Goal: Check status: Check status

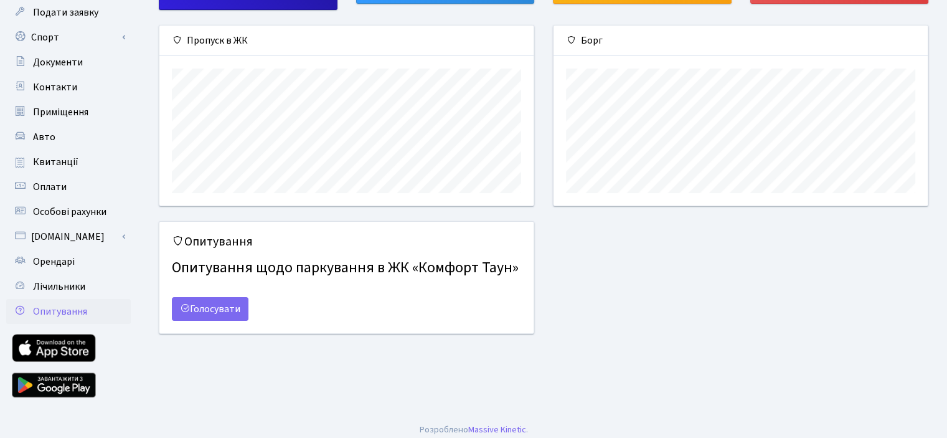
scroll to position [123, 0]
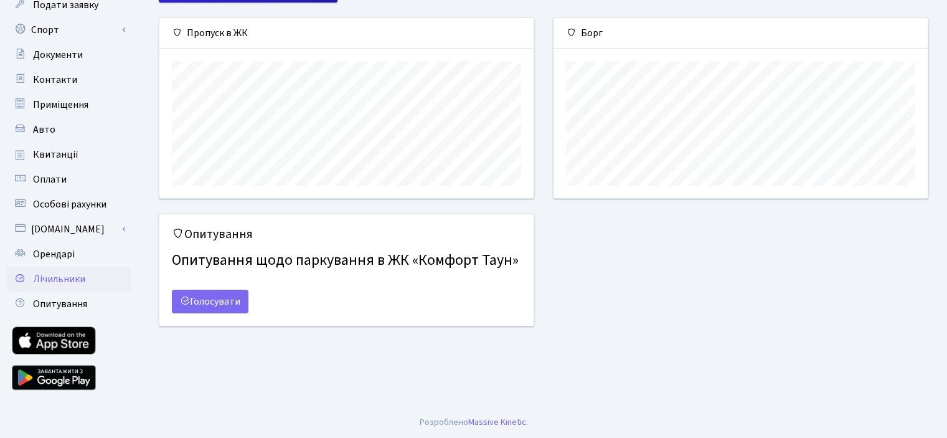
click at [75, 278] on span "Лічильники" at bounding box center [59, 279] width 52 height 14
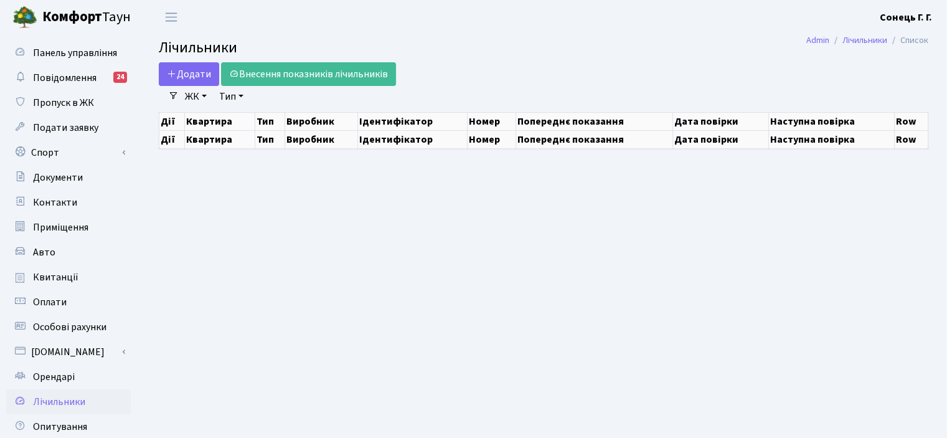
select select "25"
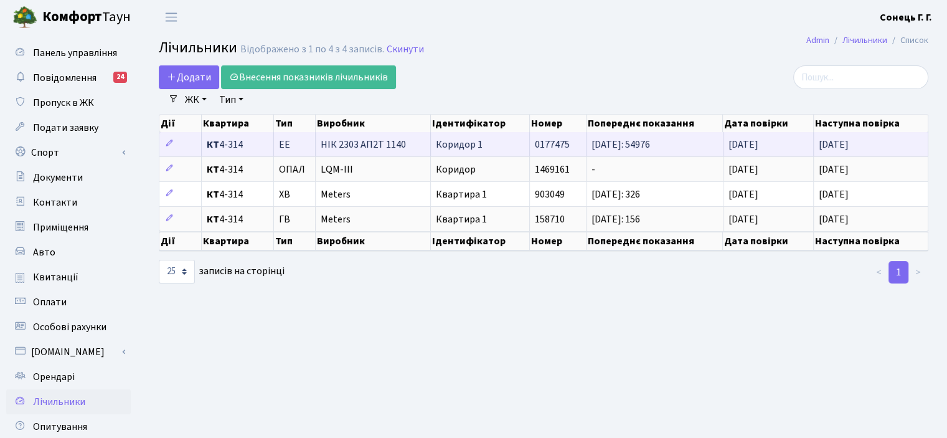
click at [356, 140] on span "НІК 2303 АП2Т 1140" at bounding box center [373, 145] width 105 height 10
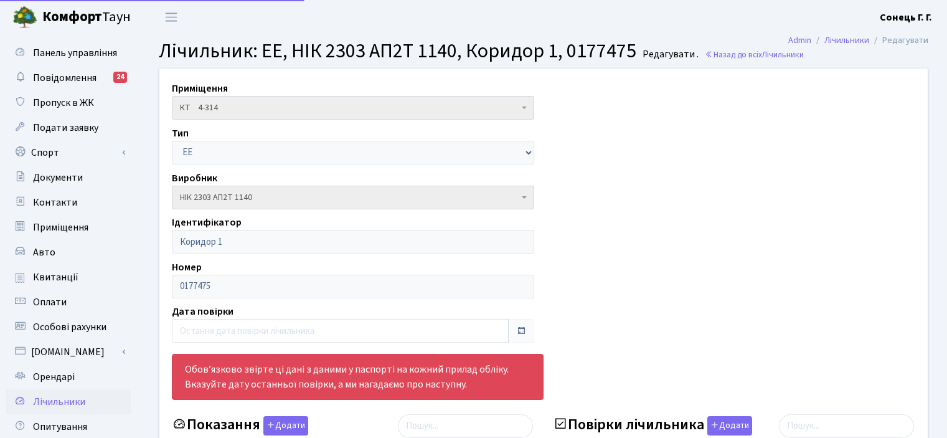
select select "25"
click at [521, 201] on span "× НІК 2303 АП2Т 1140" at bounding box center [353, 198] width 362 height 24
